Goal: Information Seeking & Learning: Learn about a topic

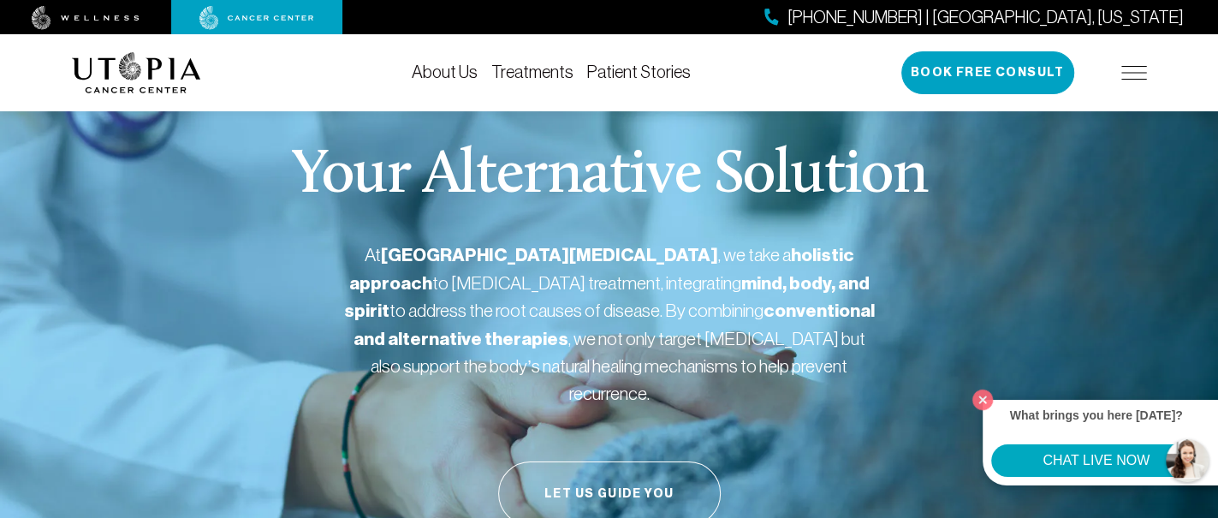
click at [544, 76] on link "Treatments" at bounding box center [532, 71] width 82 height 19
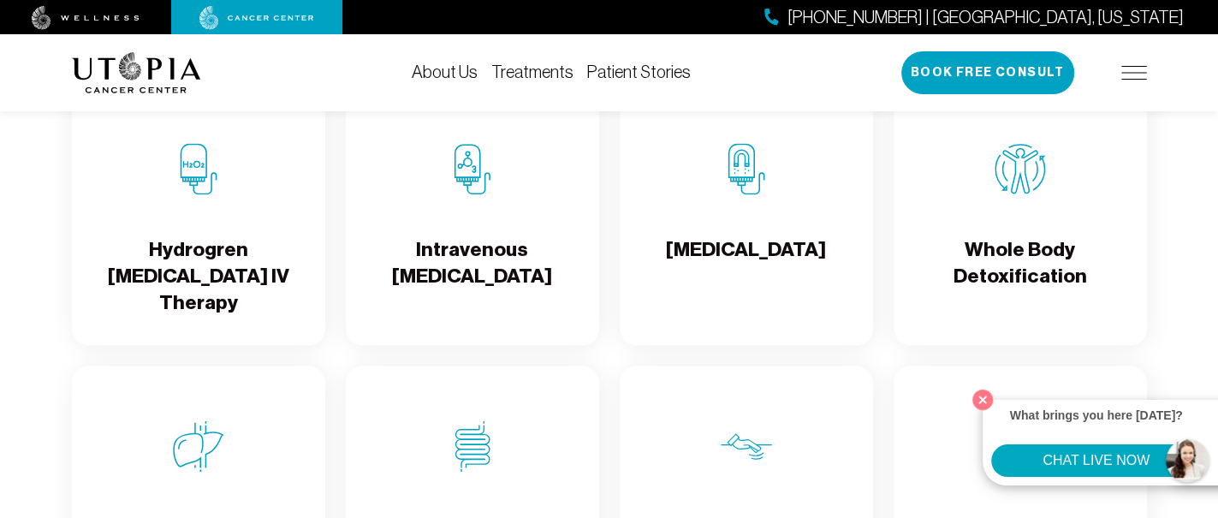
scroll to position [2054, 0]
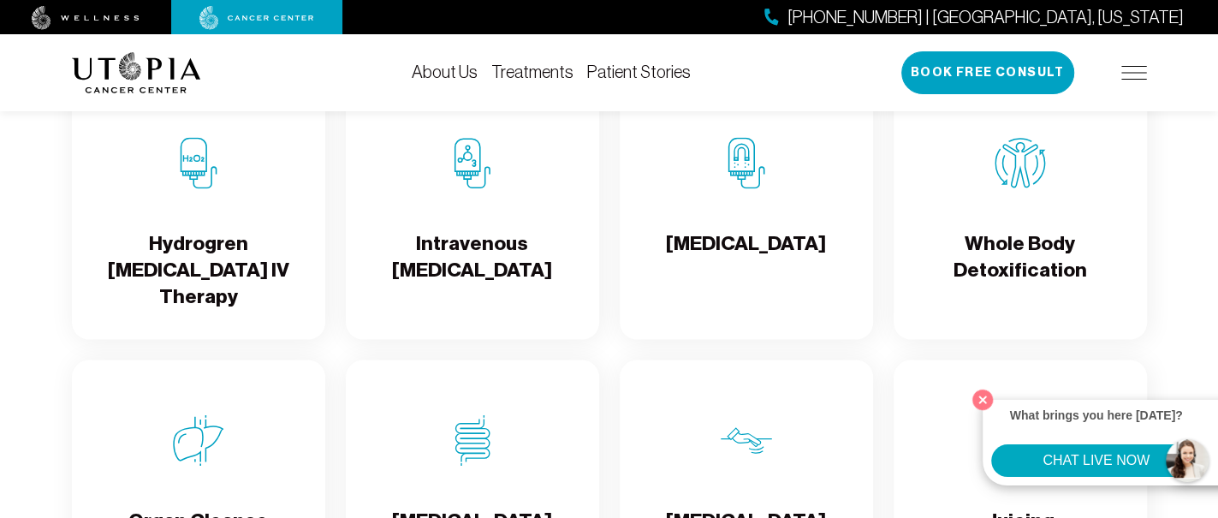
click at [204, 187] on img at bounding box center [198, 162] width 51 height 51
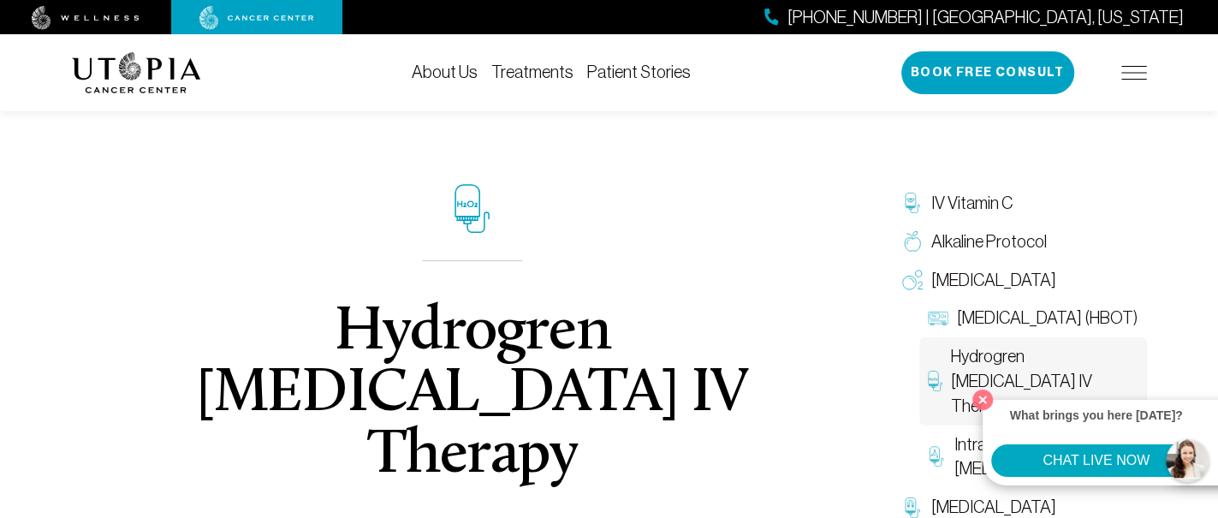
scroll to position [114, 0]
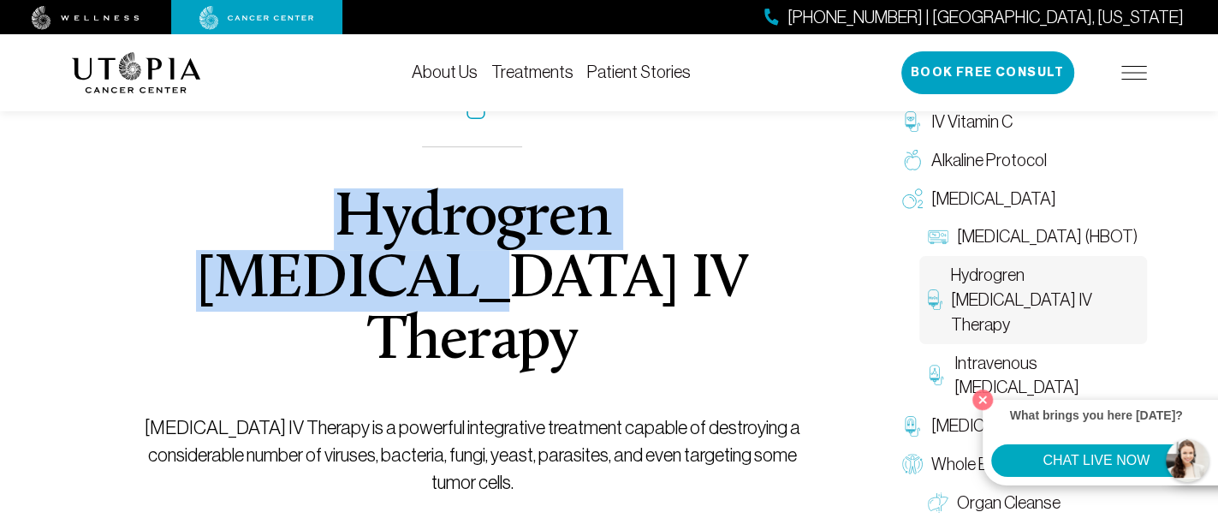
drag, startPoint x: 189, startPoint y: 215, endPoint x: 706, endPoint y: 208, distance: 517.1
click at [706, 208] on h1 "Hydrogren [MEDICAL_DATA] IV Therapy" at bounding box center [472, 280] width 682 height 185
copy h1 "Hydrogren [MEDICAL_DATA]"
